Goal: Navigation & Orientation: Find specific page/section

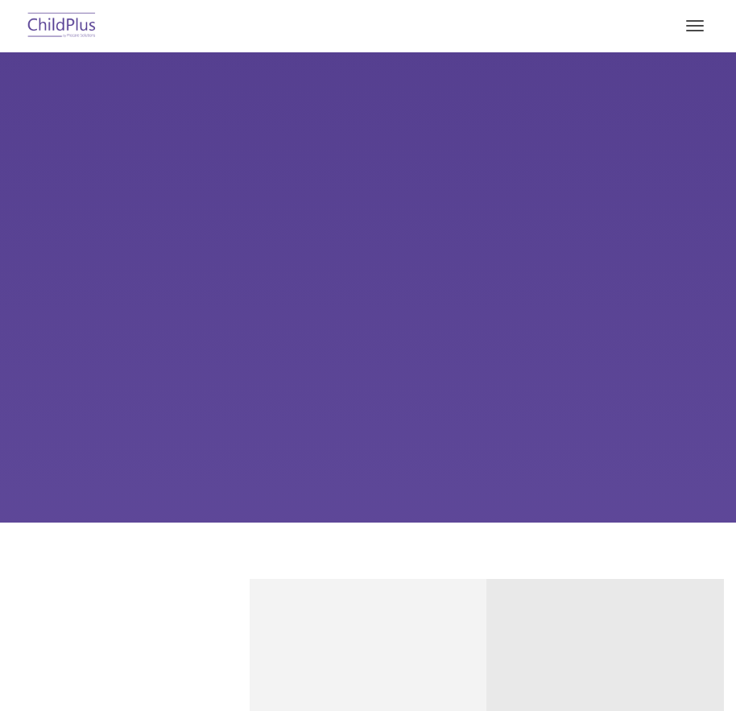
type input ""
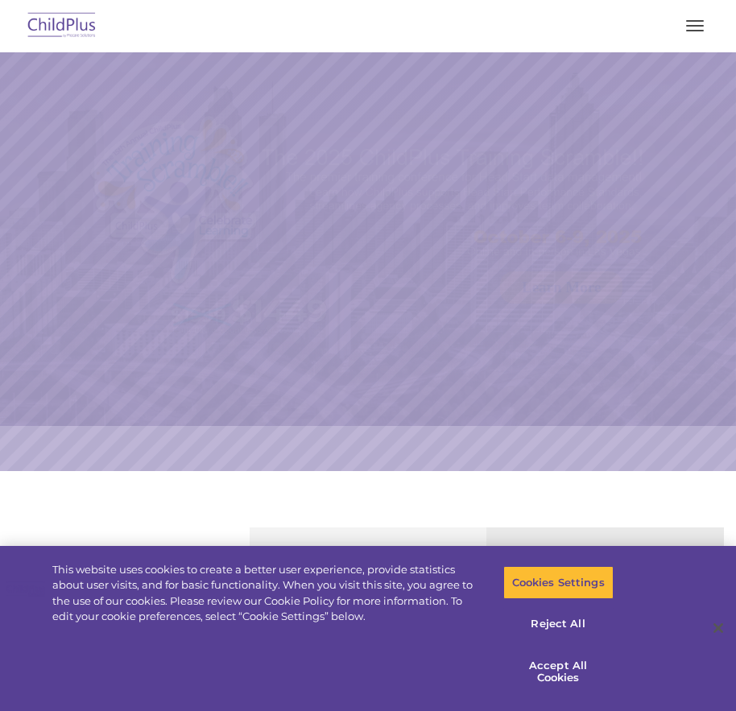
select select "MEDIUM"
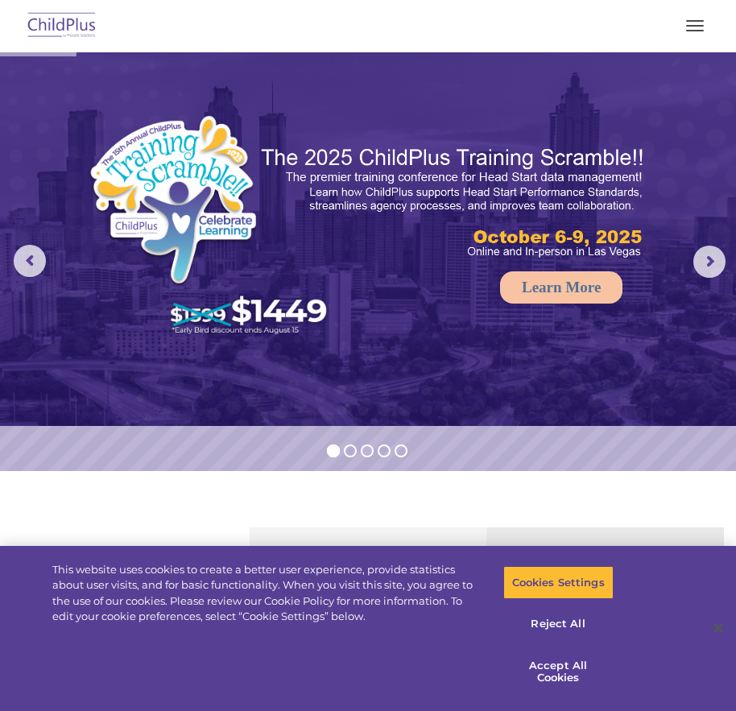
click at [703, 15] on button "button" at bounding box center [695, 26] width 34 height 26
